Goal: Information Seeking & Learning: Learn about a topic

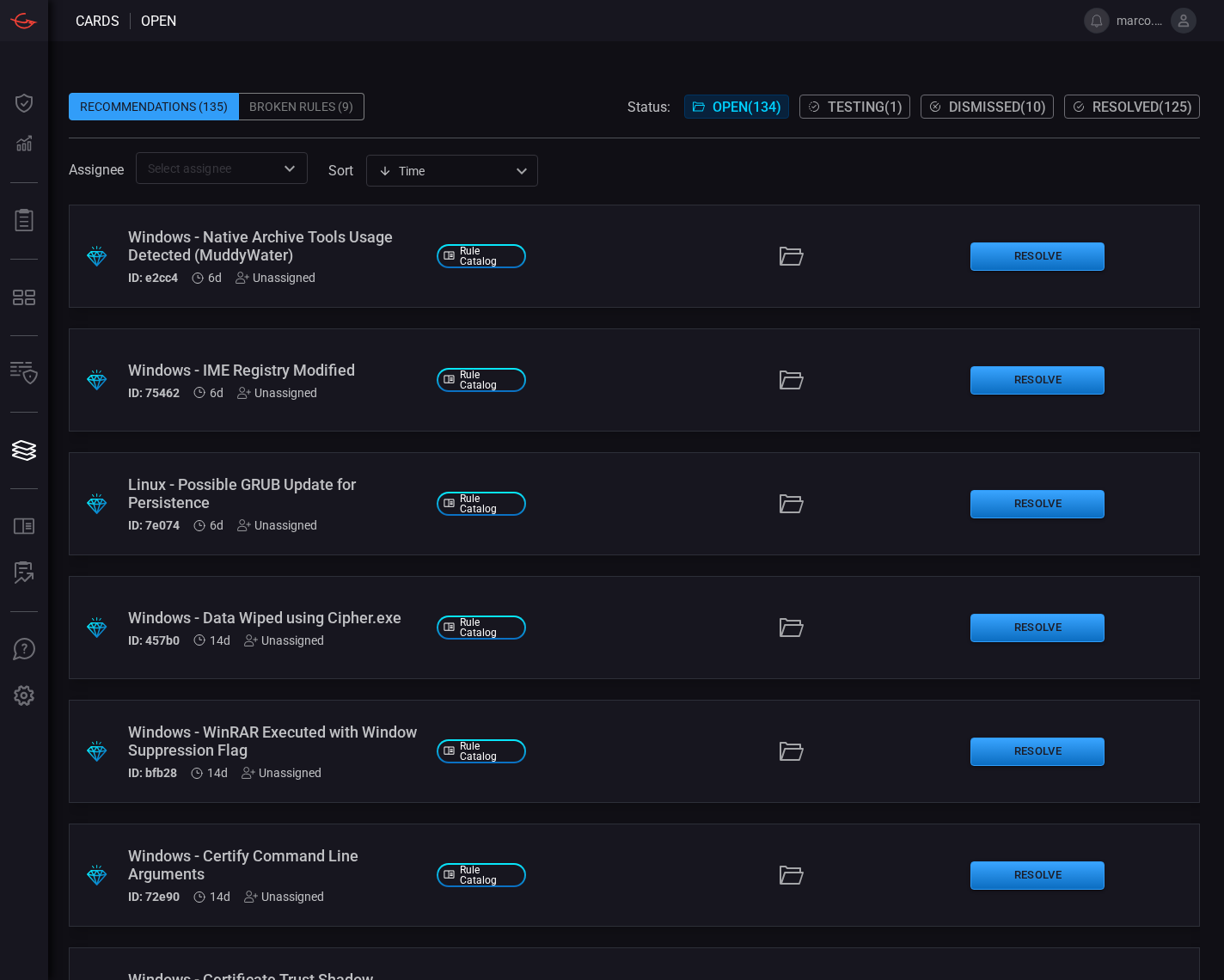
click at [479, 83] on span at bounding box center [634, 80] width 1132 height 26
click at [205, 170] on input "text" at bounding box center [207, 168] width 133 height 21
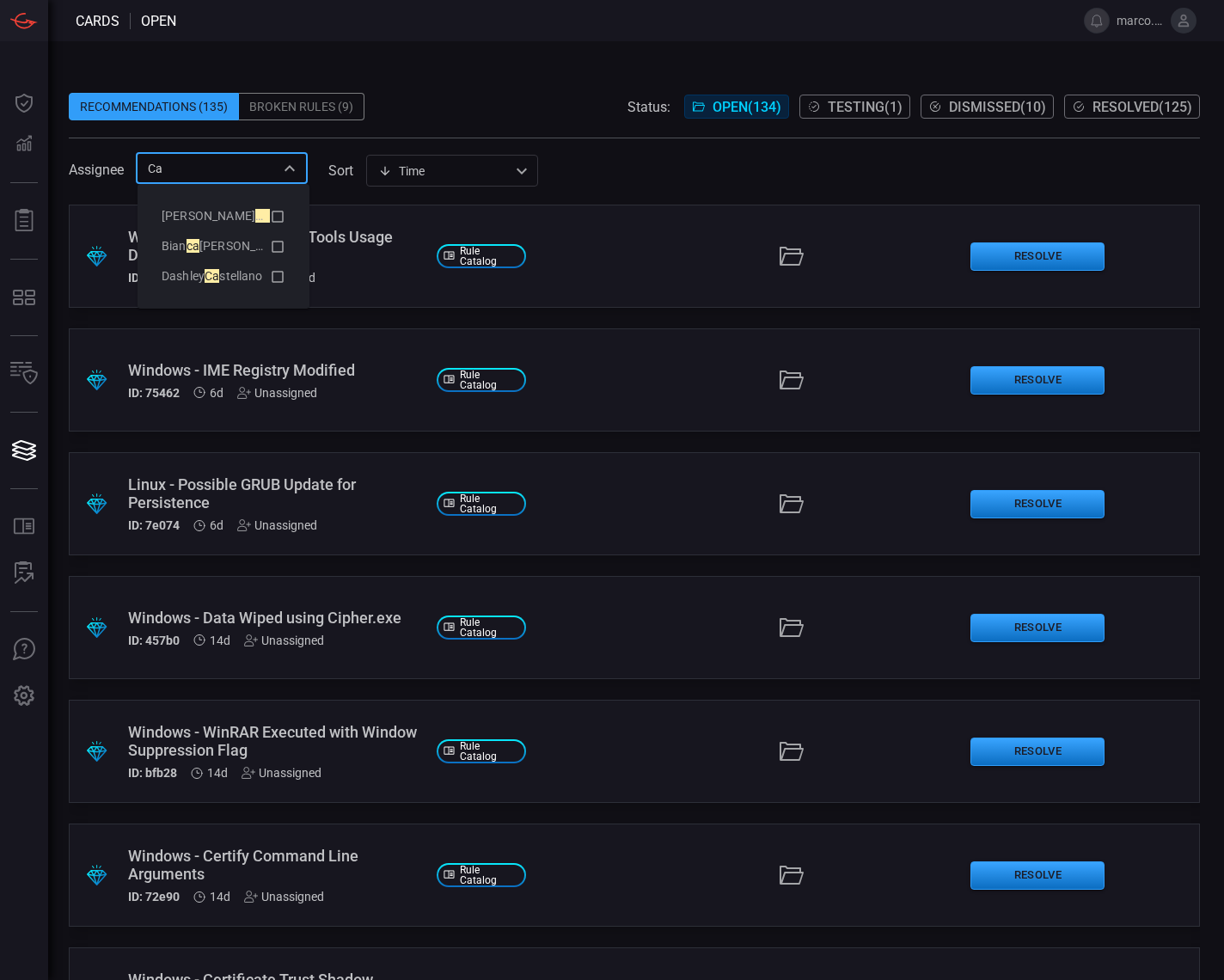
type input "C"
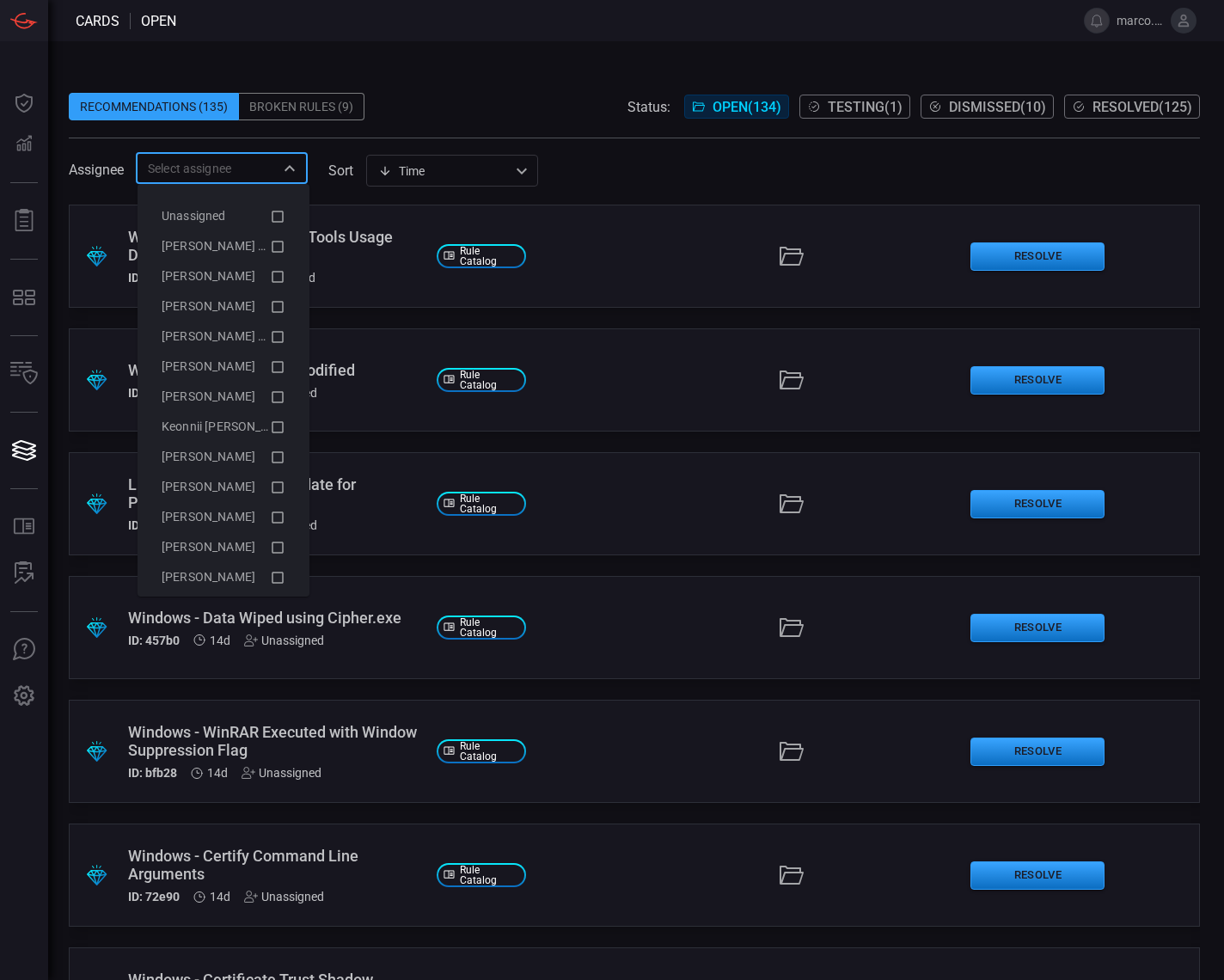
click at [565, 194] on span at bounding box center [634, 193] width 1132 height 20
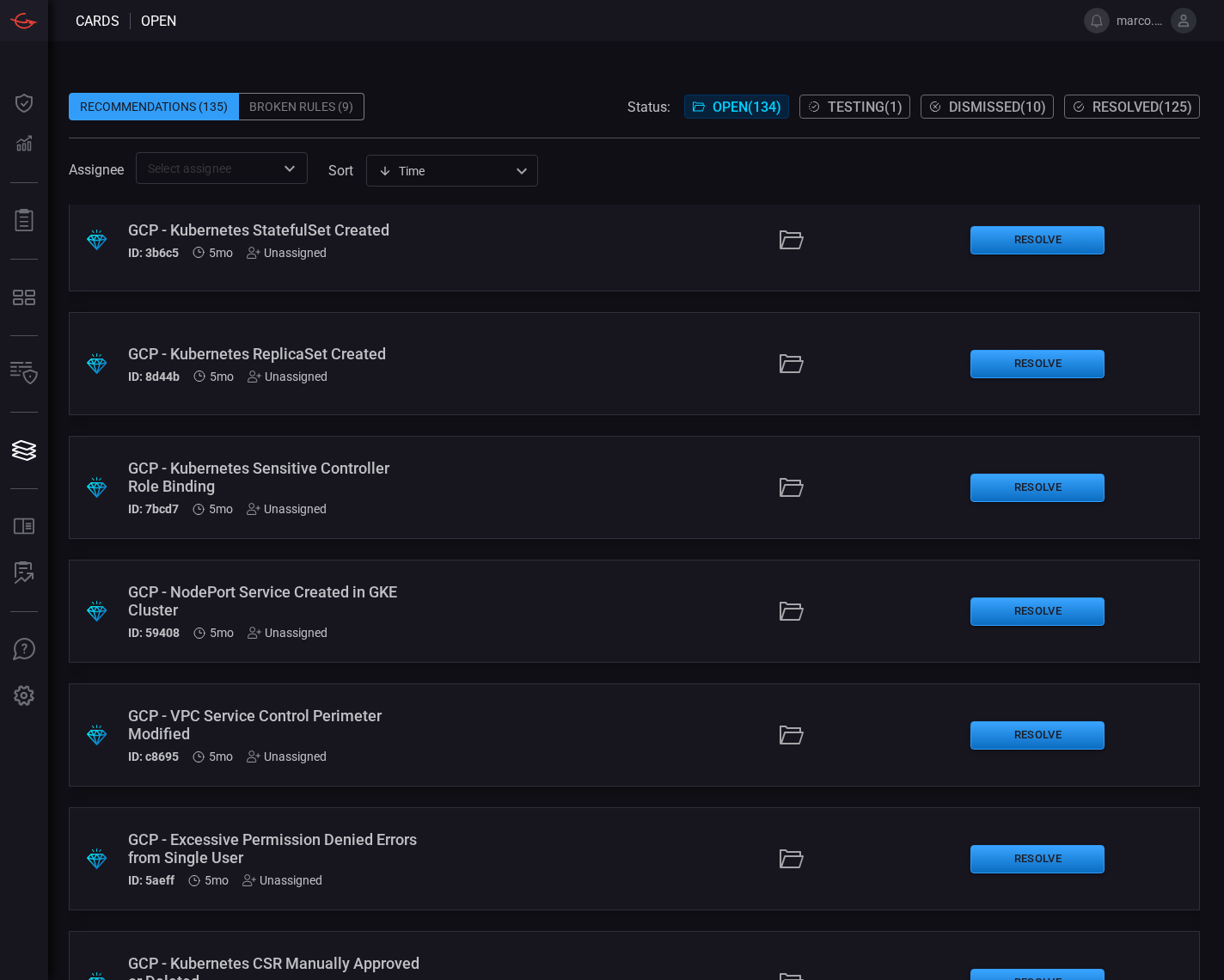
scroll to position [13639, 0]
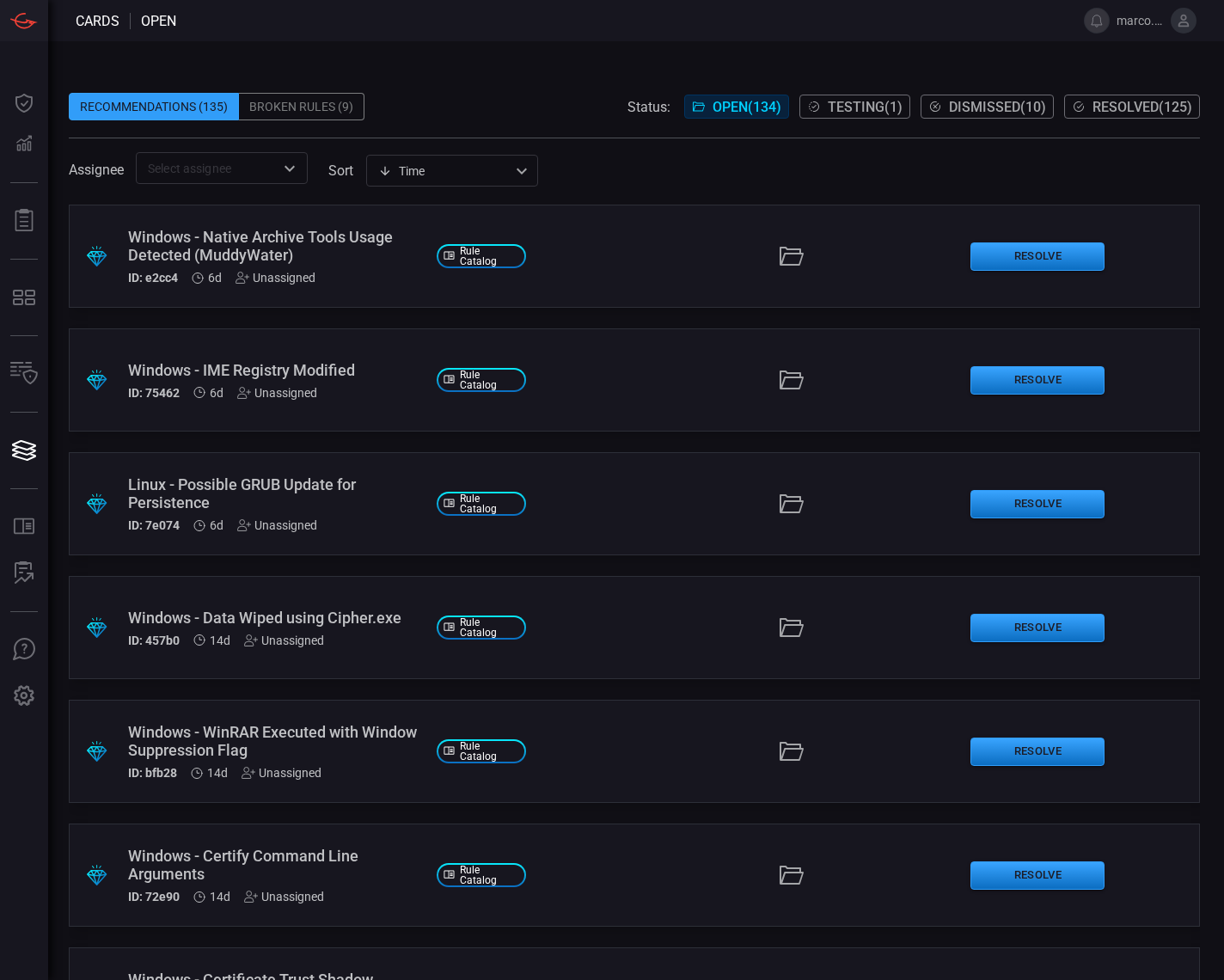
click at [381, 176] on div "Time visibleUpdateTime ​" at bounding box center [452, 170] width 172 height 32
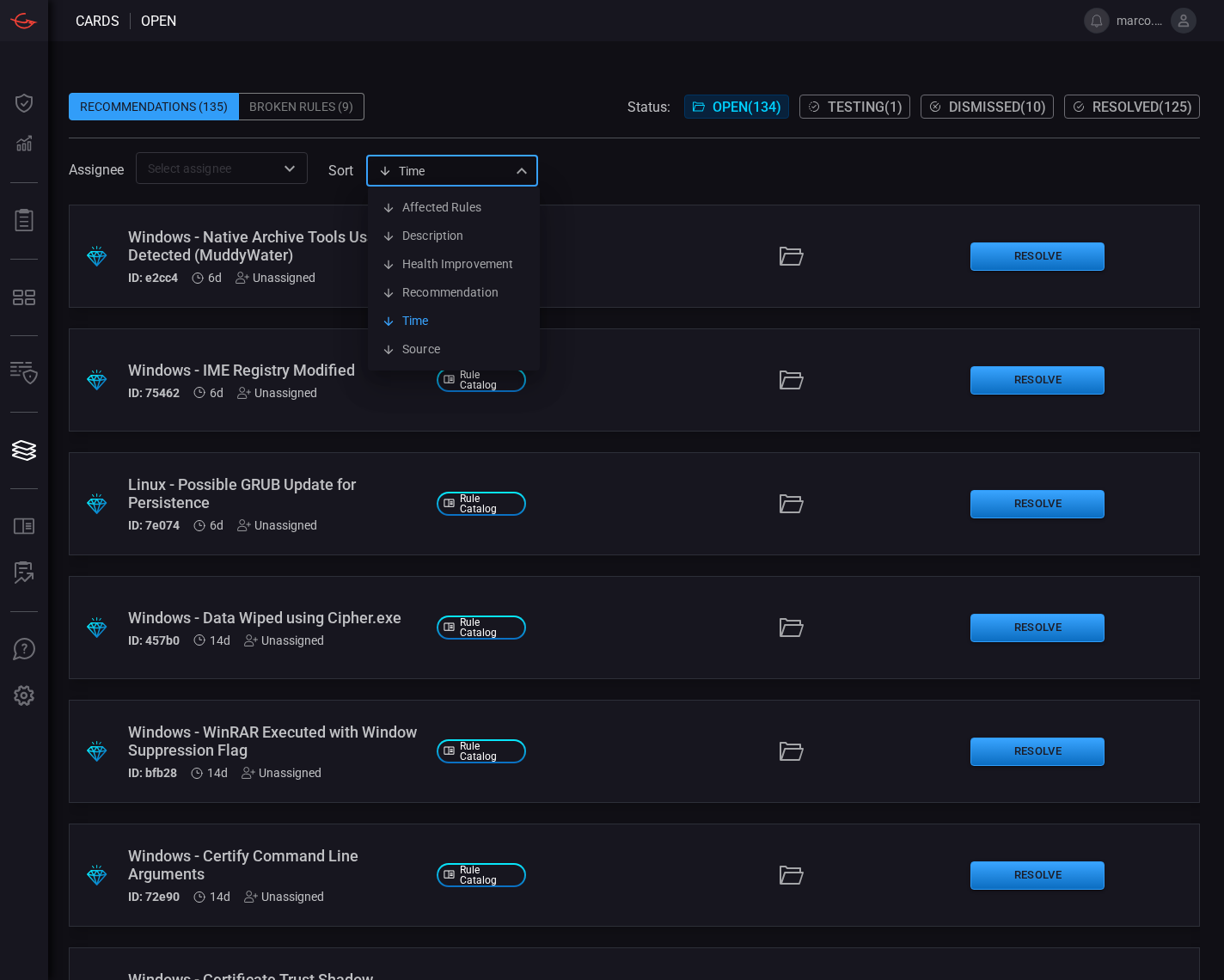
click at [446, 135] on div at bounding box center [612, 490] width 1224 height 980
click at [291, 163] on icon "Open" at bounding box center [289, 168] width 20 height 20
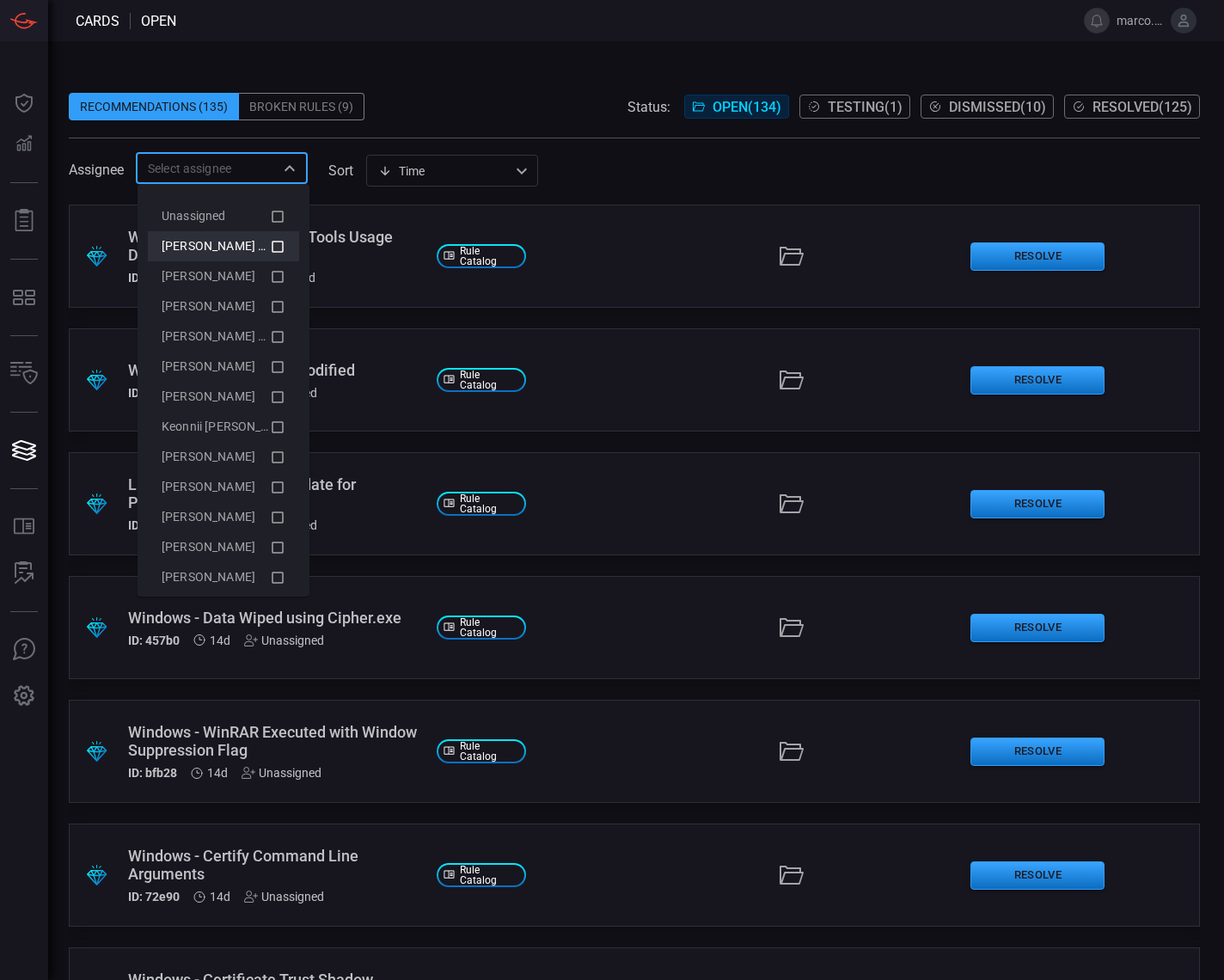
click at [270, 249] on icon at bounding box center [277, 246] width 15 height 20
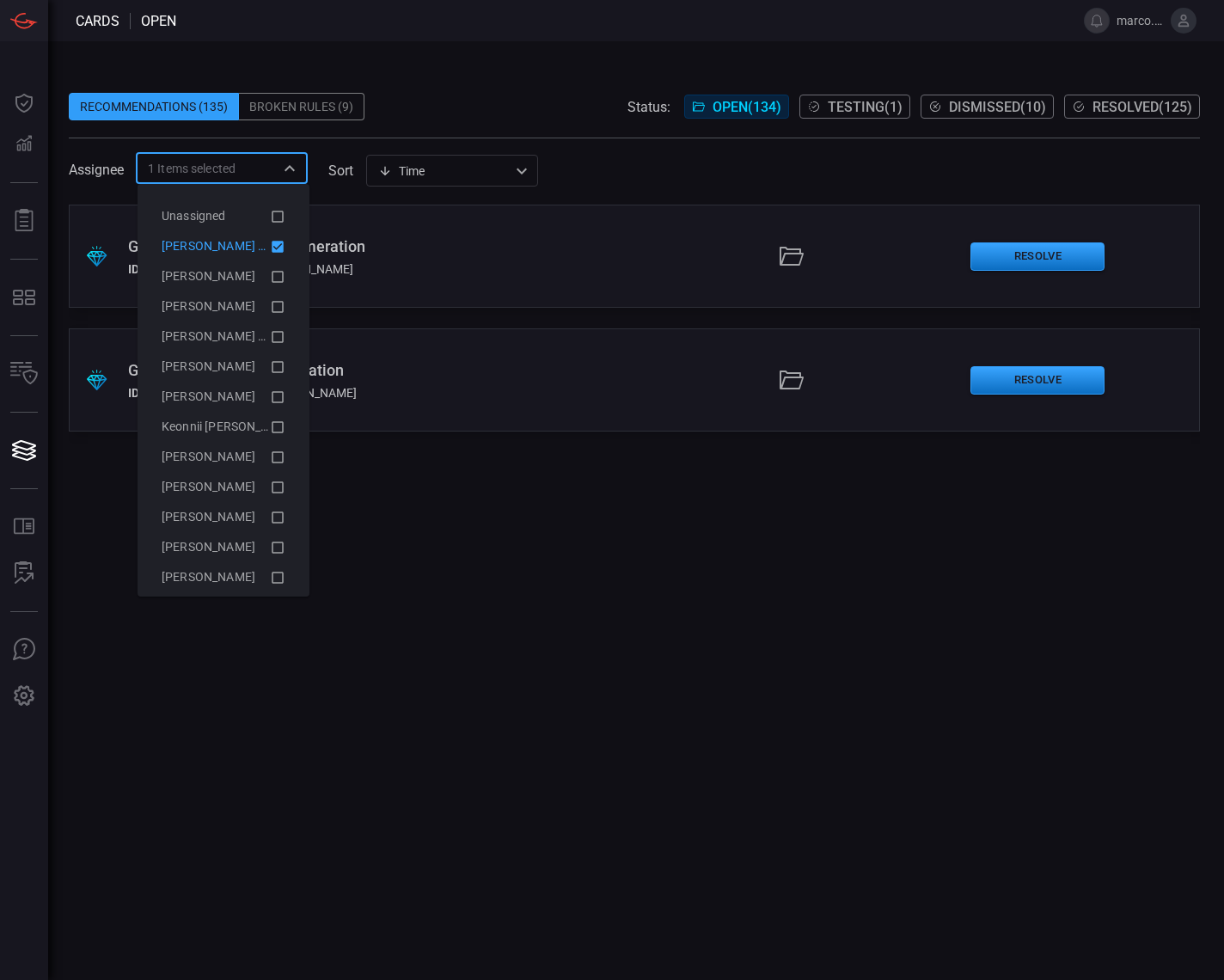
click at [608, 477] on div ".suggested_cards_icon{fill:url(#suggested_cards_icon);} GCP - GKE Node Pool Enu…" at bounding box center [634, 591] width 1132 height 775
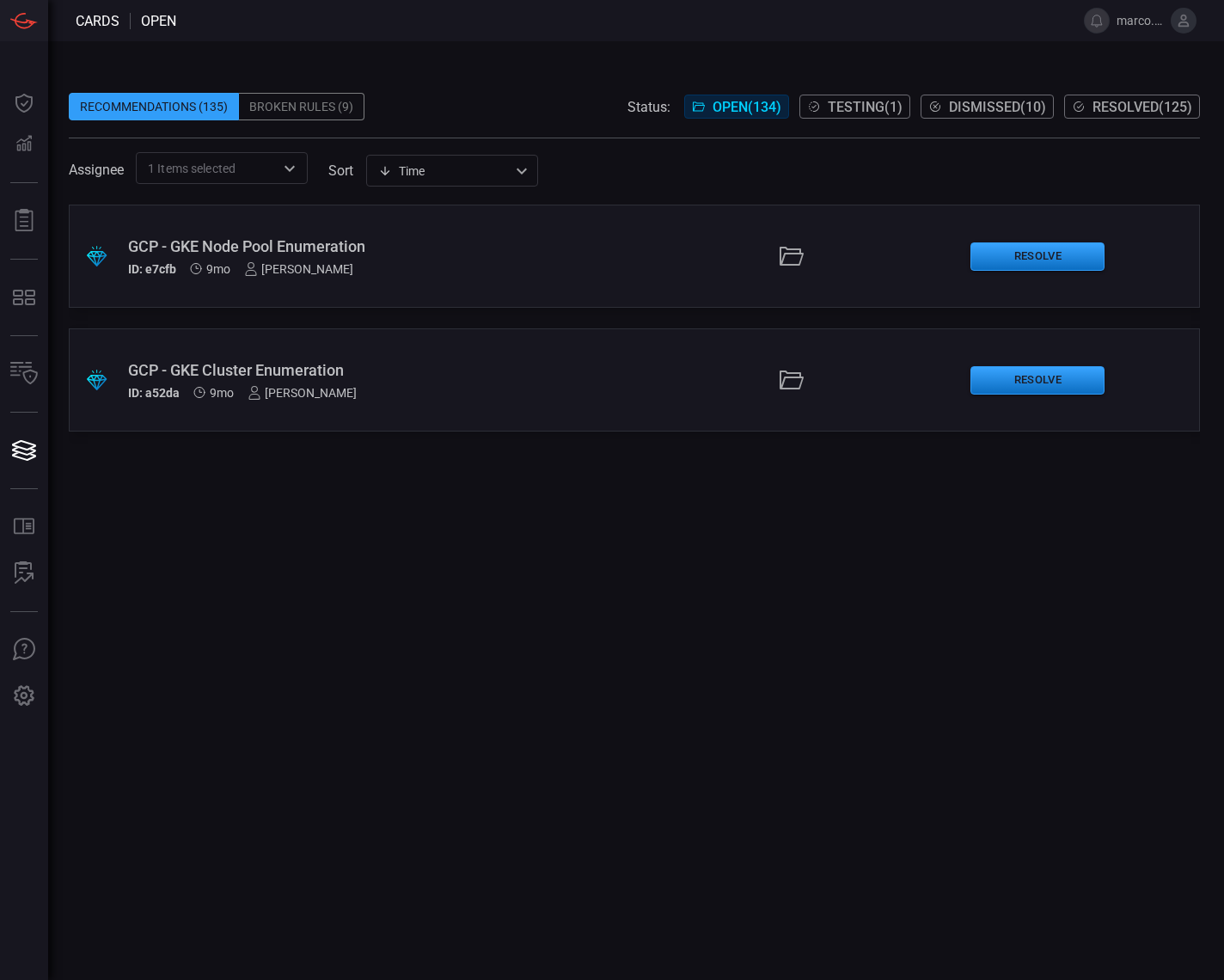
click at [411, 369] on div "GCP - GKE Cluster Enumeration" at bounding box center [275, 370] width 295 height 18
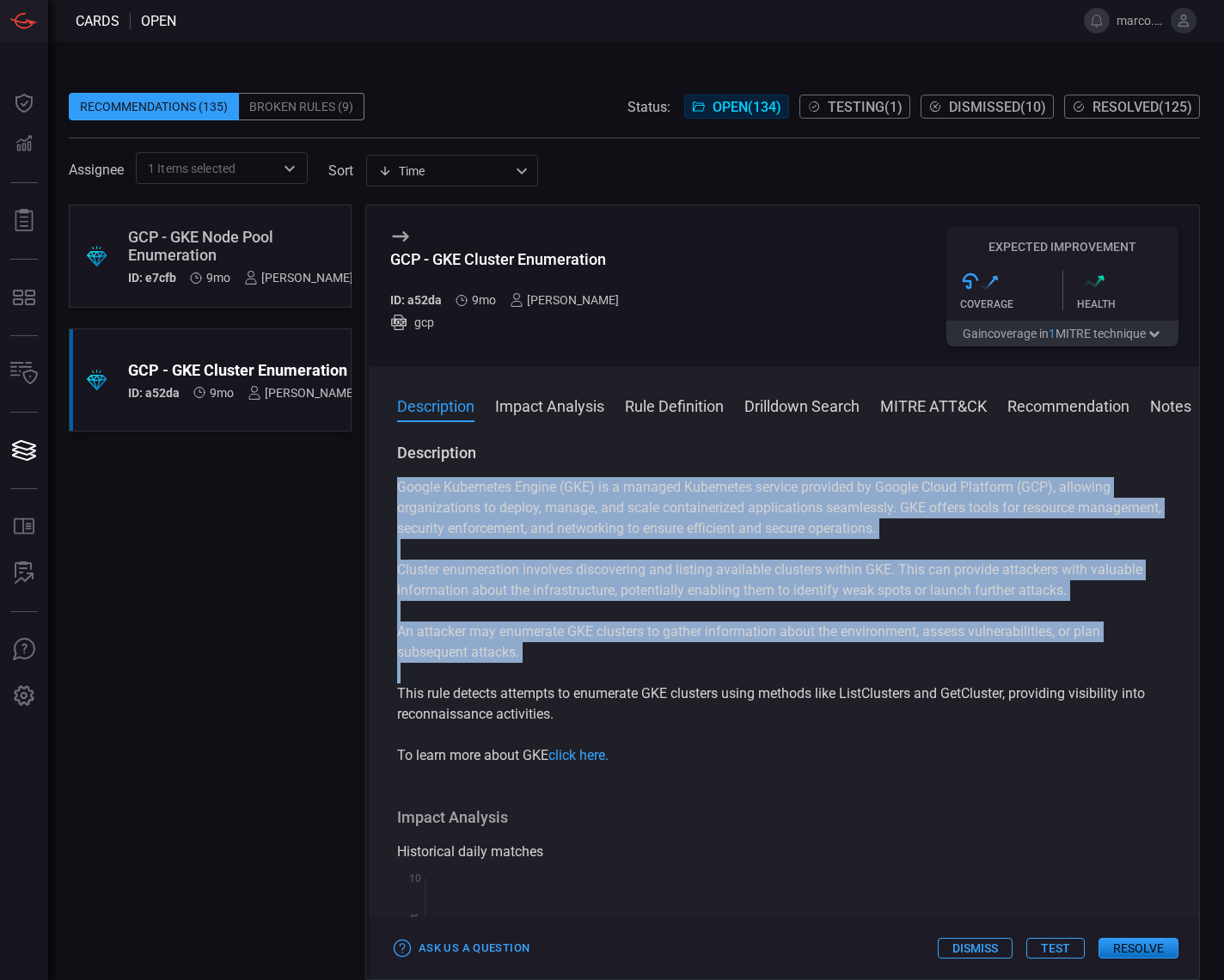
drag, startPoint x: 396, startPoint y: 485, endPoint x: 865, endPoint y: 739, distance: 533.4
click at [865, 739] on div "Description Google Kubernetes Engine (GKE) is a managed Kubernetes service prov…" at bounding box center [785, 708] width 830 height 530
copy div "Google Kubernetes Engine (GKE) is a managed Kubernetes service provided by Goog…"
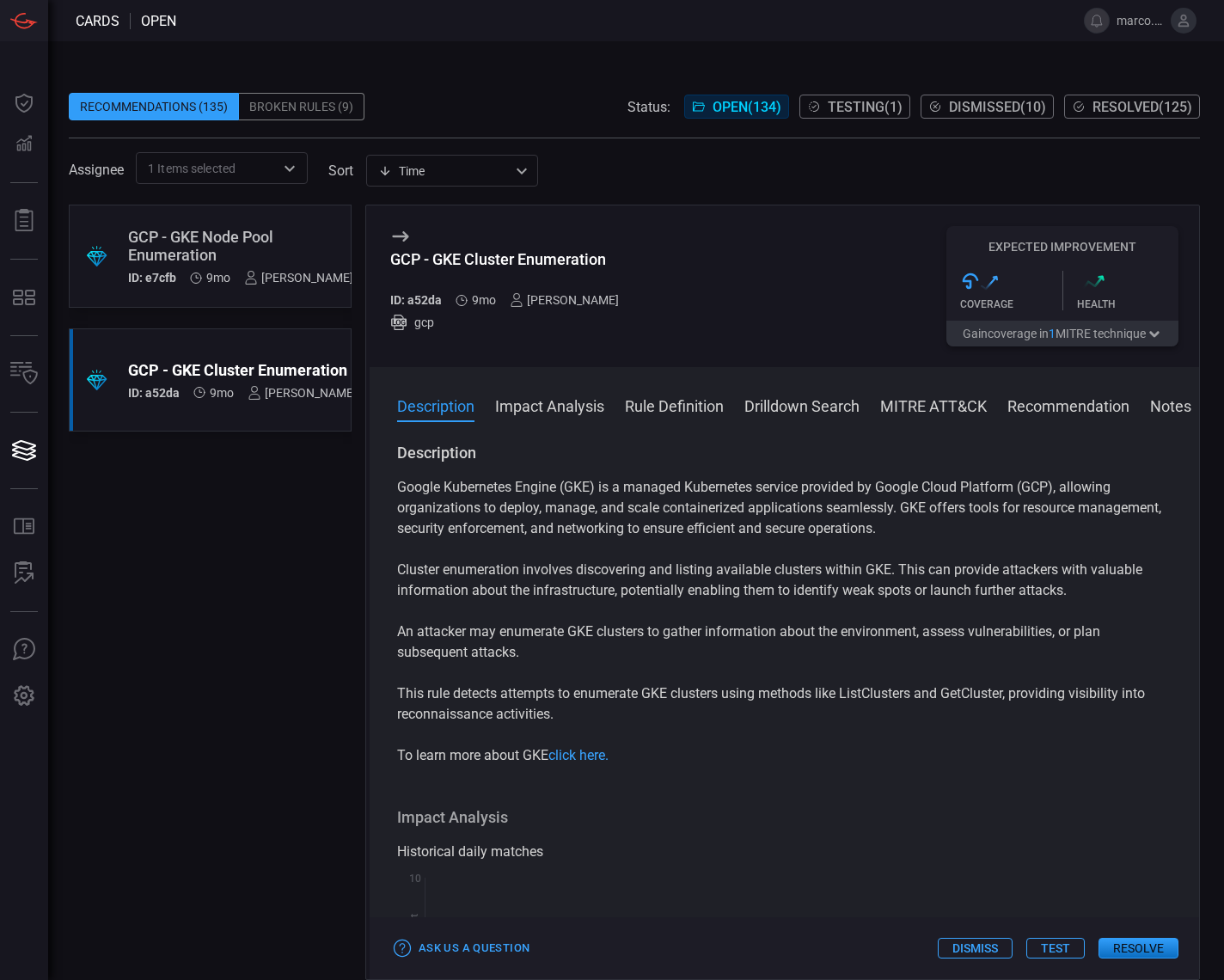
click at [208, 232] on div "GCP - GKE Node Pool Enumeration" at bounding box center [241, 245] width 225 height 36
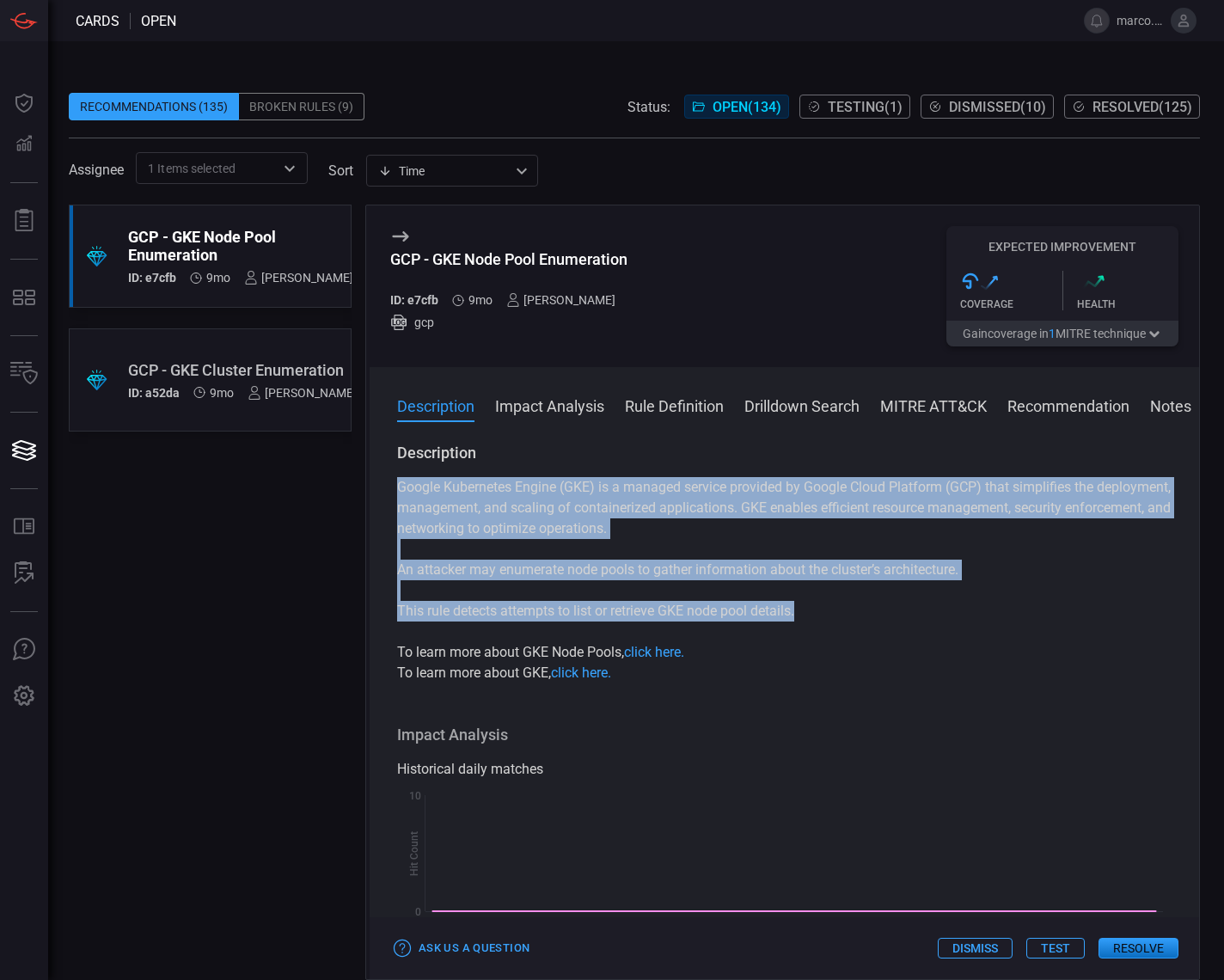
drag, startPoint x: 398, startPoint y: 485, endPoint x: 853, endPoint y: 609, distance: 471.6
click at [853, 609] on div "Google Kubernetes Engine (GKE) is a managed service provided by Google Cloud Pl…" at bounding box center [784, 580] width 774 height 206
copy div "Google Kubernetes Engine (GKE) is a managed service provided by Google Cloud Pl…"
